Goal: Information Seeking & Learning: Check status

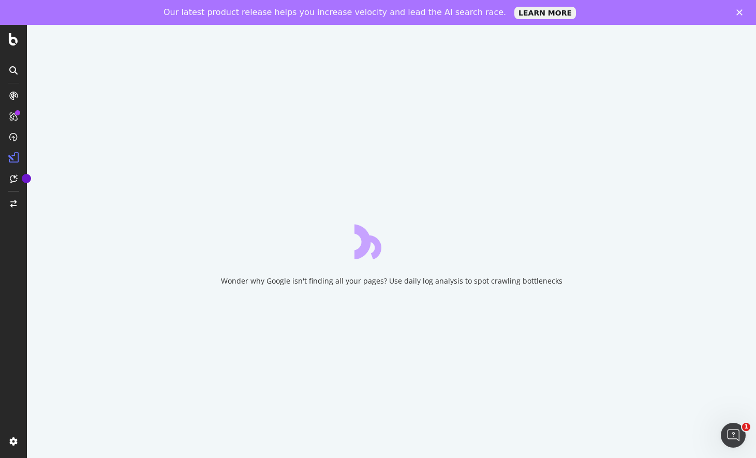
click at [740, 11] on polygon "Close" at bounding box center [739, 12] width 6 height 6
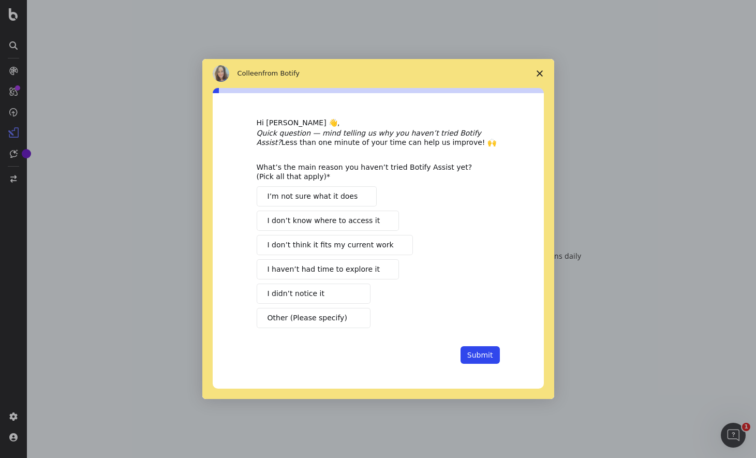
click at [537, 69] on span "Close survey" at bounding box center [539, 73] width 29 height 29
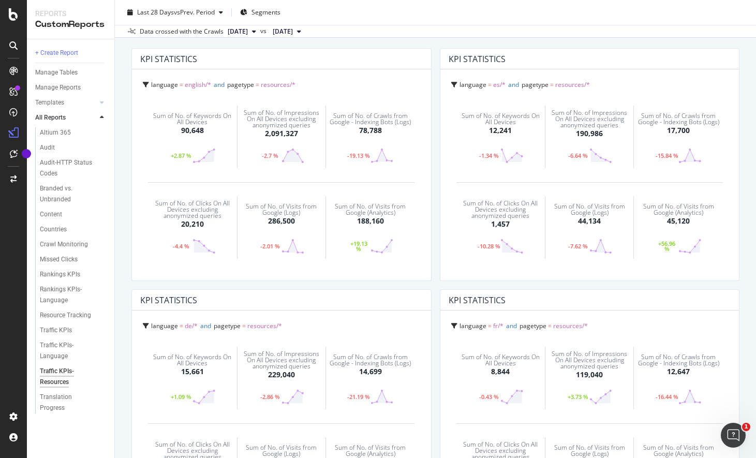
scroll to position [54, 0]
click at [260, 31] on button "[DATE]" at bounding box center [241, 31] width 37 height 12
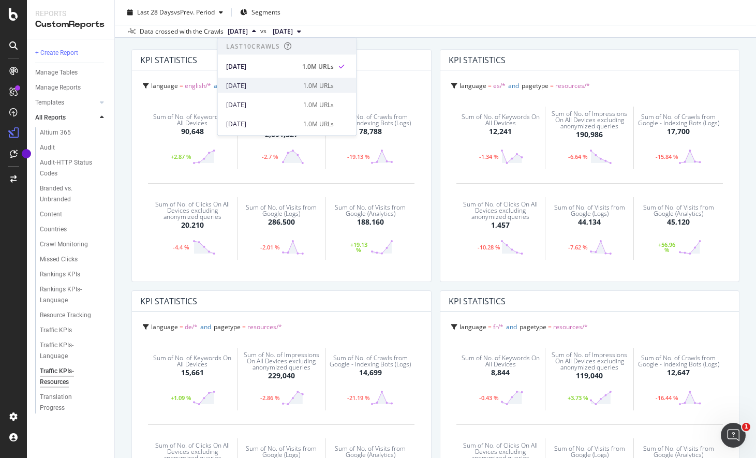
click at [264, 86] on div "[DATE]" at bounding box center [261, 85] width 71 height 9
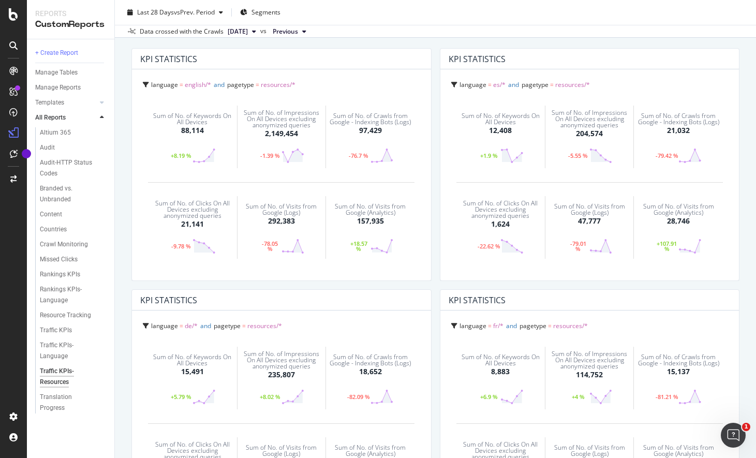
scroll to position [57, 0]
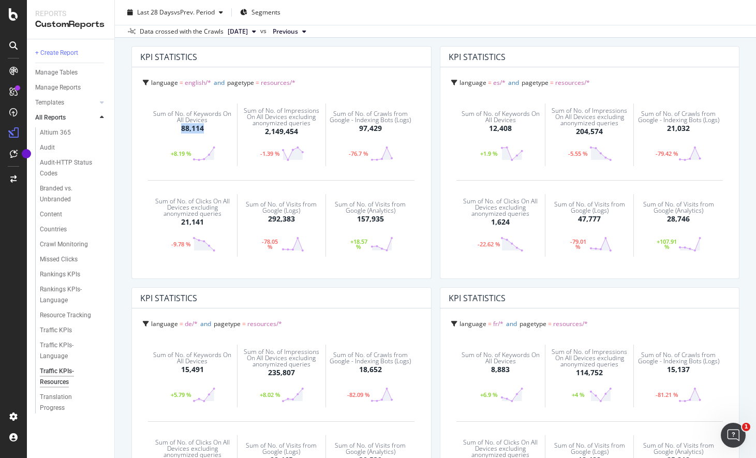
drag, startPoint x: 209, startPoint y: 129, endPoint x: 178, endPoint y: 130, distance: 30.6
click at [178, 130] on div "Sum of No. of Keywords On All Devices 88,114" at bounding box center [193, 122] width 84 height 38
copy div "88,114"
drag, startPoint x: 513, startPoint y: 130, endPoint x: 487, endPoint y: 131, distance: 26.4
click at [487, 131] on div "Sum of No. of Keywords On All Devices 12,408" at bounding box center [501, 122] width 84 height 38
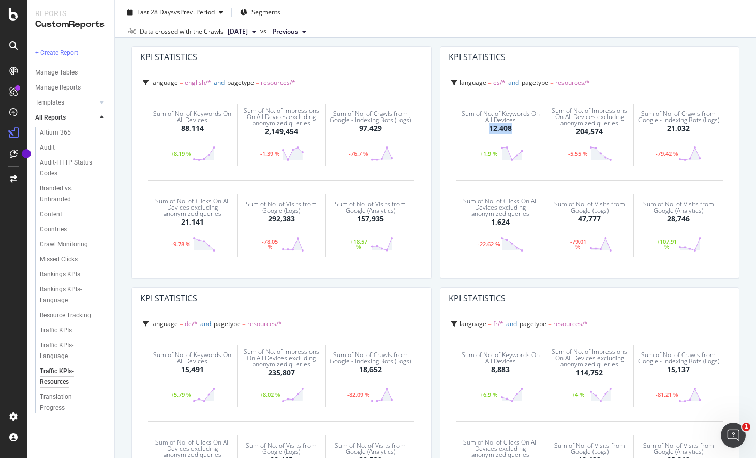
copy div "12,408"
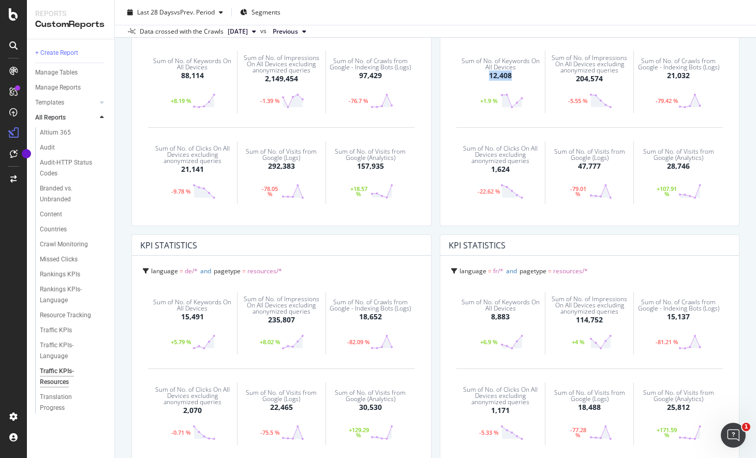
scroll to position [146, 0]
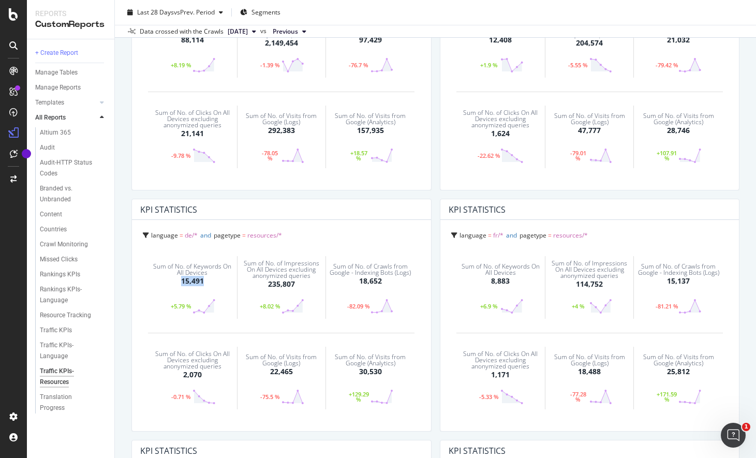
drag, startPoint x: 210, startPoint y: 284, endPoint x: 181, endPoint y: 284, distance: 28.5
click at [181, 284] on div "Sum of No. of Keywords On All Devices 15,491" at bounding box center [193, 275] width 84 height 38
copy div "15,491"
drag, startPoint x: 511, startPoint y: 280, endPoint x: 485, endPoint y: 280, distance: 25.9
click at [485, 280] on div "Sum of No. of Keywords On All Devices 8,883" at bounding box center [501, 275] width 84 height 38
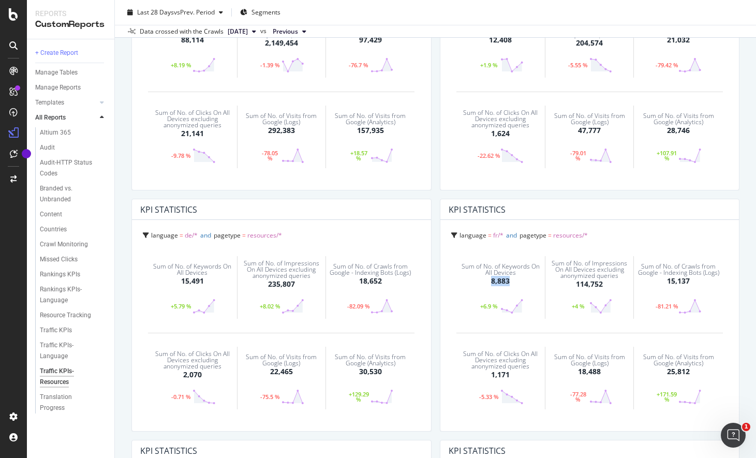
copy div "8,883"
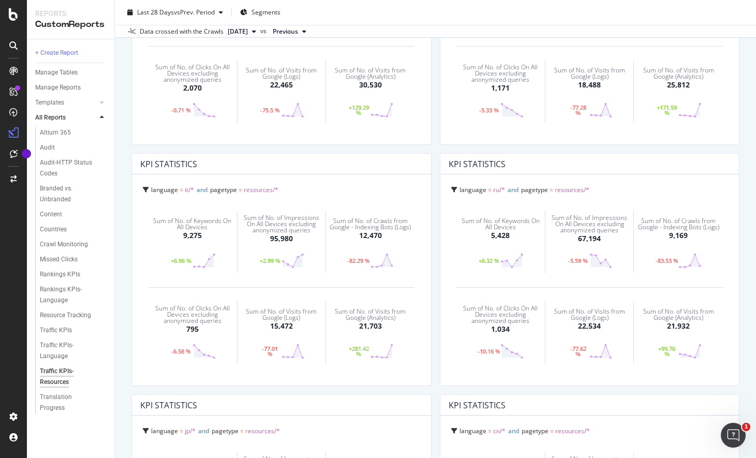
scroll to position [442, 0]
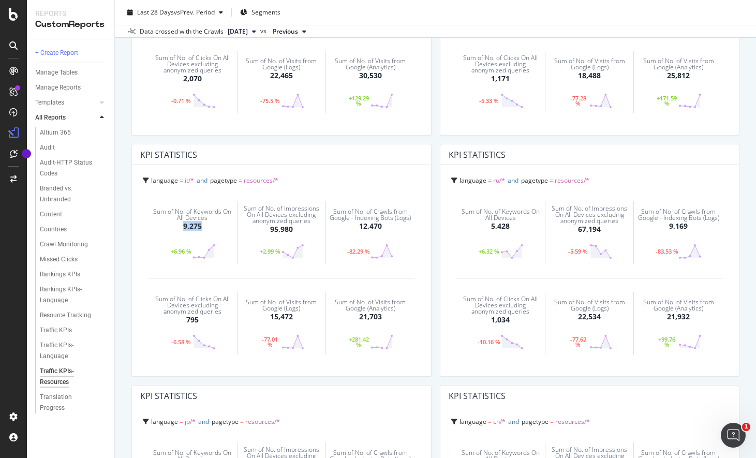
drag, startPoint x: 211, startPoint y: 231, endPoint x: 179, endPoint y: 231, distance: 32.1
click at [179, 231] on div "Sum of No. of Keywords On All Devices 9,275" at bounding box center [193, 220] width 84 height 38
copy div "9,275"
drag, startPoint x: 512, startPoint y: 226, endPoint x: 490, endPoint y: 226, distance: 21.2
click at [490, 226] on div "Sum of No. of Keywords On All Devices 5,428" at bounding box center [501, 220] width 84 height 38
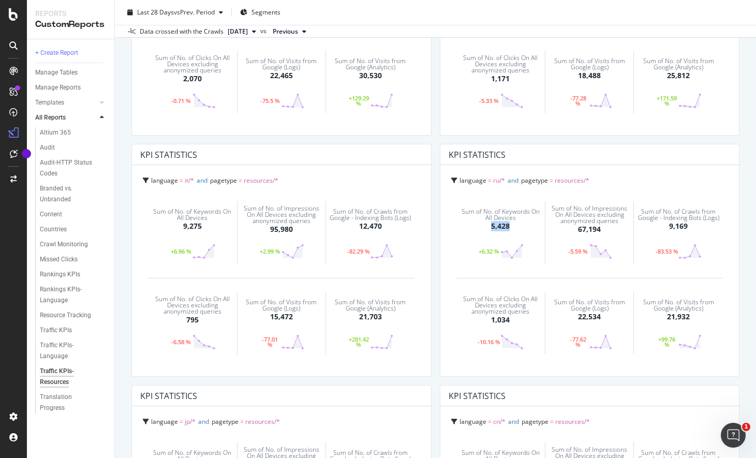
copy div "5,428"
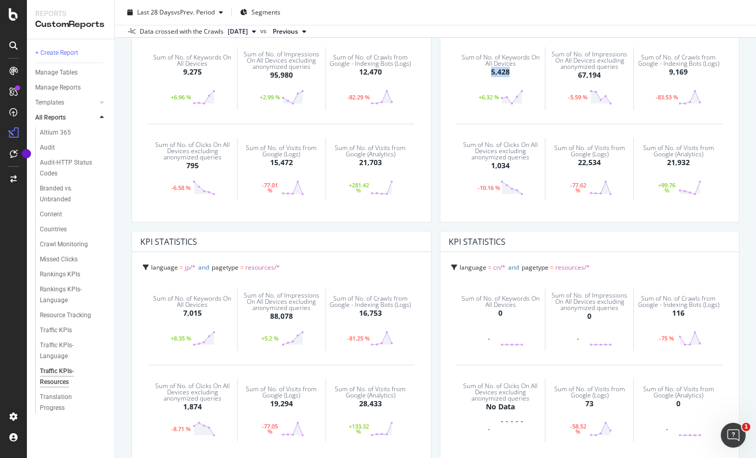
scroll to position [627, 0]
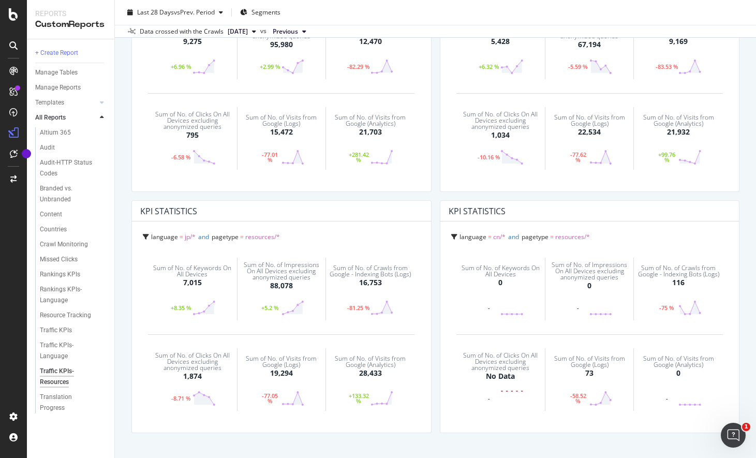
drag, startPoint x: 211, startPoint y: 284, endPoint x: 182, endPoint y: 285, distance: 29.5
click at [182, 285] on div "Sum of No. of Keywords On All Devices 7,015" at bounding box center [193, 277] width 84 height 38
drag, startPoint x: 206, startPoint y: 285, endPoint x: 173, endPoint y: 285, distance: 32.6
click at [173, 285] on div "Sum of No. of Keywords On All Devices 7,015" at bounding box center [193, 277] width 84 height 38
copy div "7,015"
